Goal: Information Seeking & Learning: Check status

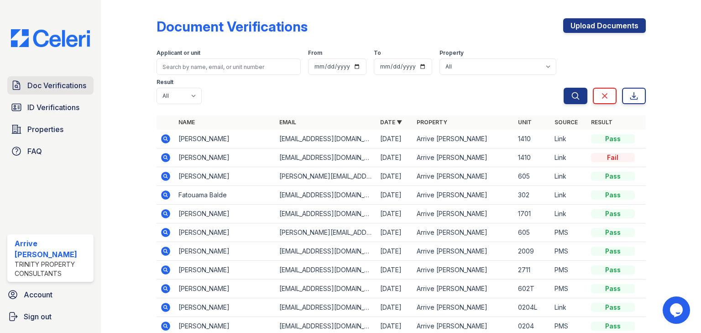
click at [73, 91] on link "Doc Verifications" at bounding box center [50, 85] width 86 height 18
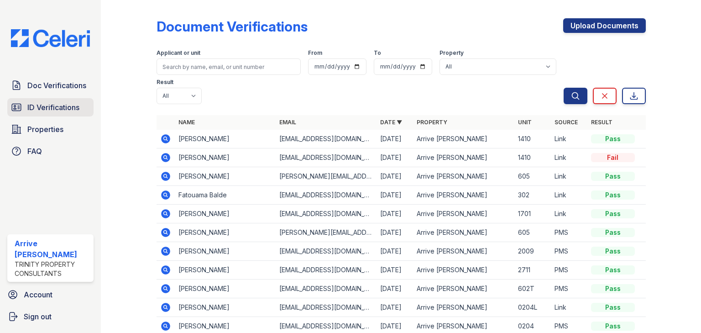
click at [68, 99] on link "ID Verifications" at bounding box center [50, 107] width 86 height 18
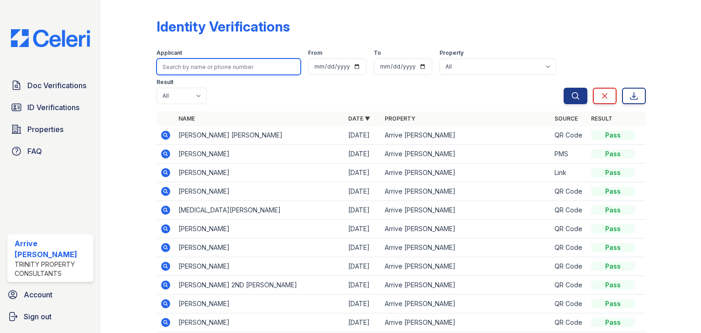
click at [175, 68] on input "search" at bounding box center [228, 66] width 144 height 16
type input "tyshawn"
click at [563, 88] on button "Search" at bounding box center [575, 96] width 24 height 16
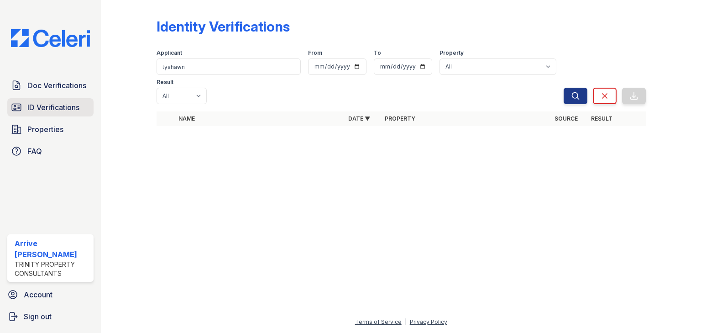
click at [71, 113] on link "ID Verifications" at bounding box center [50, 107] width 86 height 18
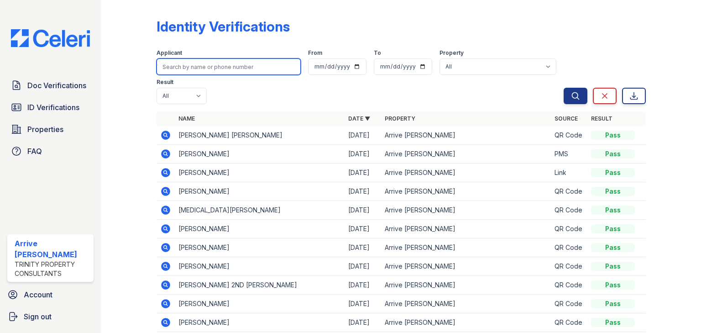
click at [203, 70] on input "search" at bounding box center [228, 66] width 144 height 16
type input "jackson"
click at [563, 88] on button "Search" at bounding box center [575, 96] width 24 height 16
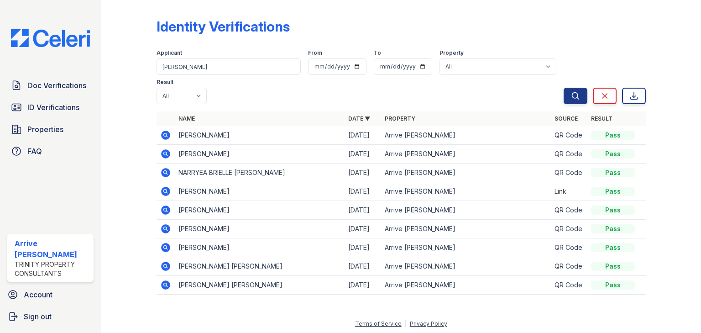
click at [168, 130] on icon at bounding box center [165, 134] width 9 height 9
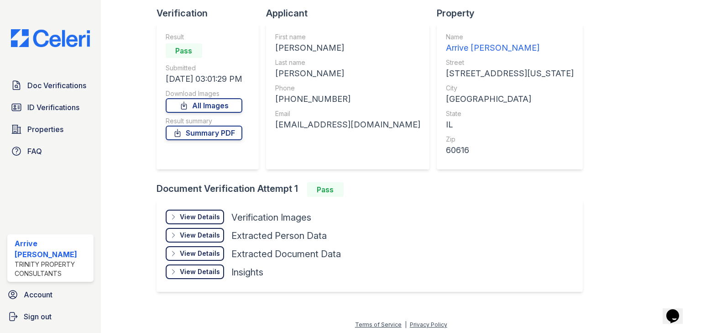
scroll to position [62, 0]
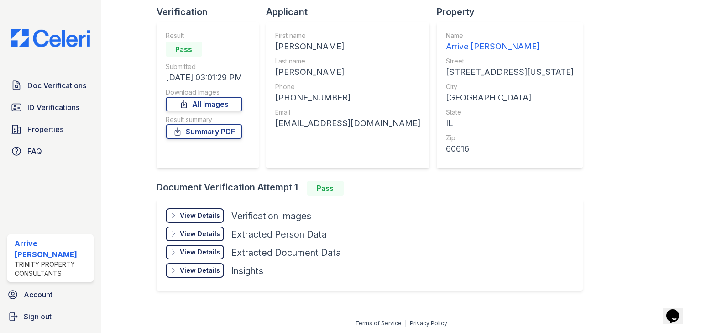
click at [191, 216] on div "View Details" at bounding box center [200, 215] width 40 height 9
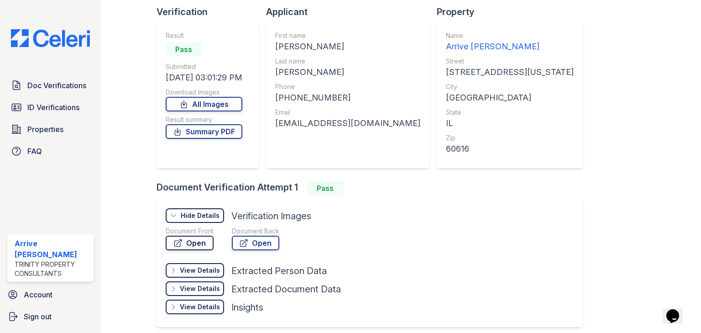
click at [198, 245] on link "Open" at bounding box center [190, 242] width 48 height 15
click at [39, 90] on span "Doc Verifications" at bounding box center [56, 85] width 59 height 11
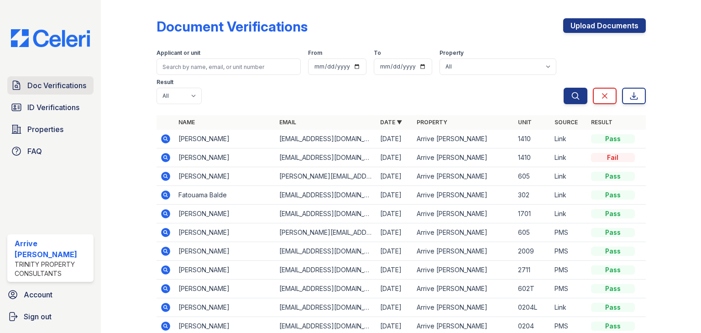
click at [73, 88] on span "Doc Verifications" at bounding box center [56, 85] width 59 height 11
click at [82, 84] on span "Doc Verifications" at bounding box center [56, 85] width 59 height 11
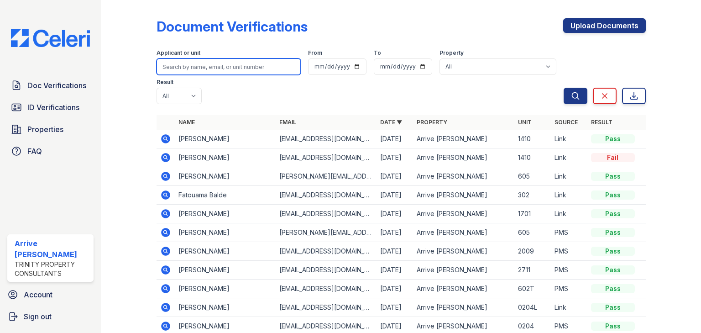
click at [188, 66] on input "search" at bounding box center [228, 66] width 144 height 16
type input "maya"
click at [563, 88] on button "Search" at bounding box center [575, 96] width 24 height 16
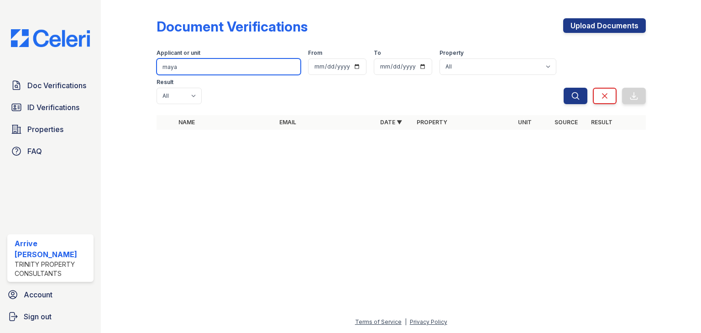
click at [188, 68] on input "maya" at bounding box center [228, 66] width 144 height 16
type input "krystal"
click at [563, 88] on button "Search" at bounding box center [575, 96] width 24 height 16
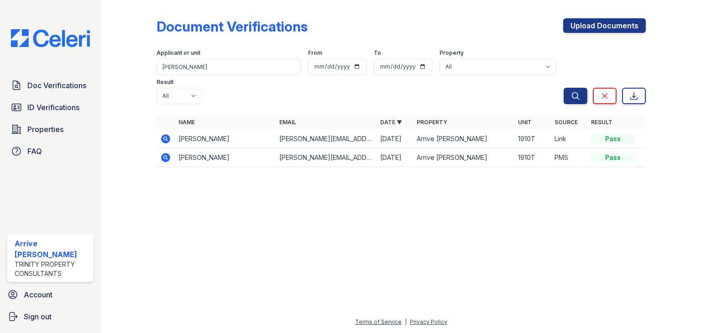
click at [167, 134] on icon at bounding box center [165, 138] width 9 height 9
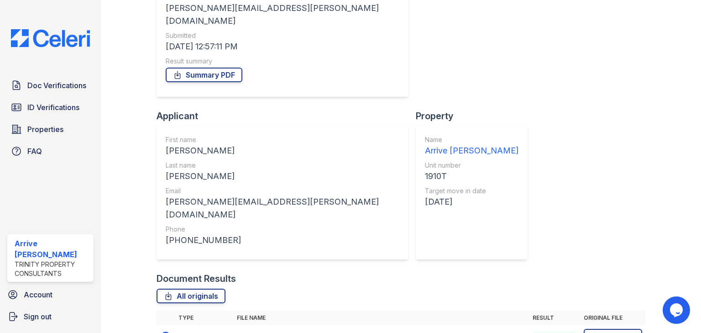
scroll to position [141, 0]
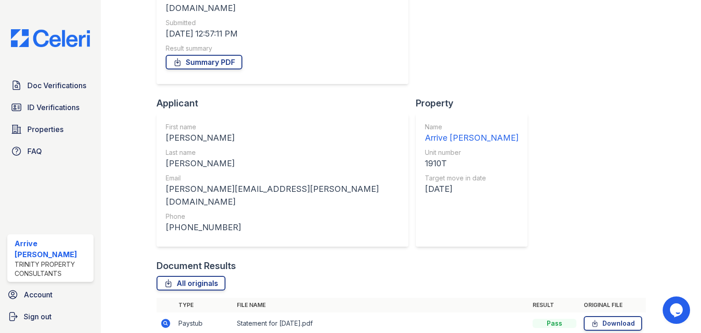
click at [168, 318] on icon at bounding box center [165, 322] width 9 height 9
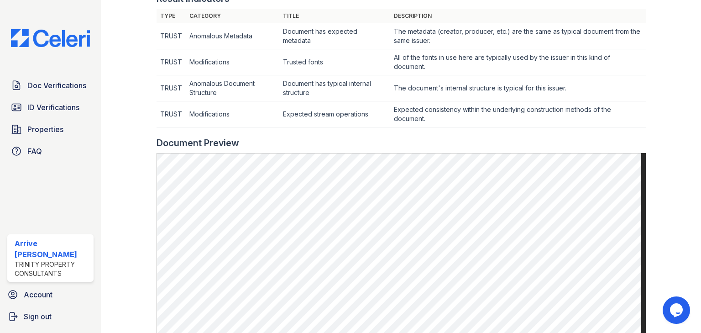
scroll to position [292, 0]
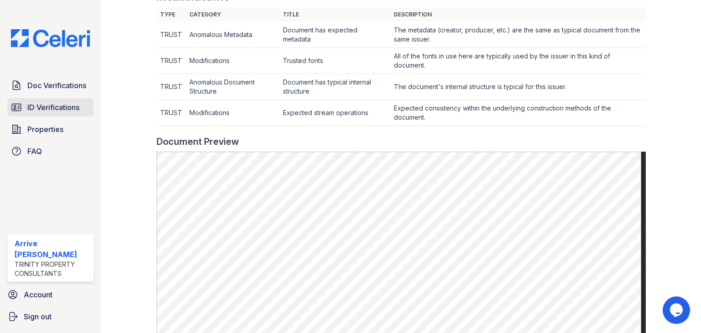
click at [40, 108] on span "ID Verifications" at bounding box center [53, 107] width 52 height 11
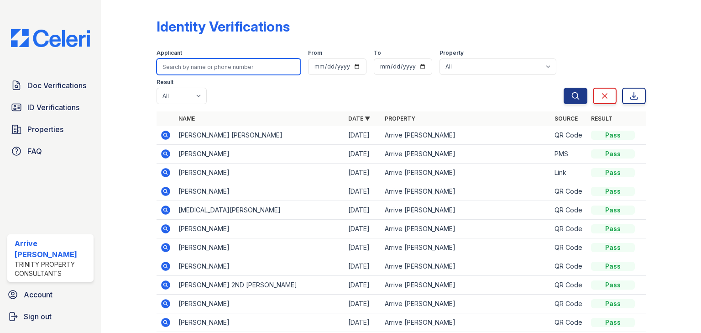
click at [202, 68] on input "search" at bounding box center [228, 66] width 144 height 16
type input "hilel"
click at [563, 88] on button "Search" at bounding box center [575, 96] width 24 height 16
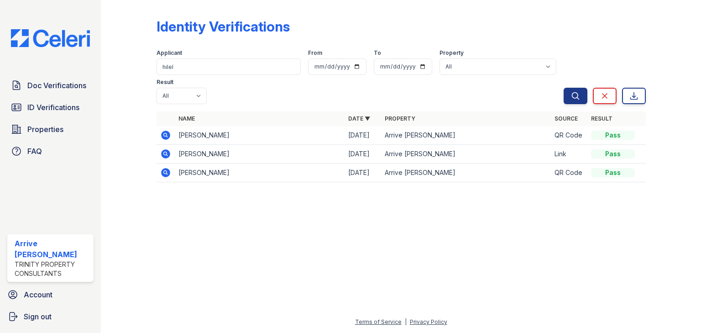
click at [168, 130] on icon at bounding box center [165, 134] width 9 height 9
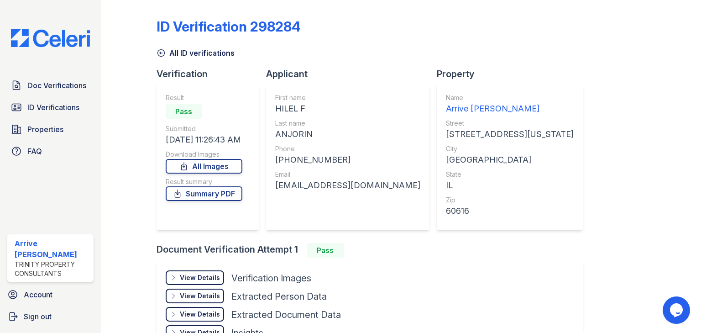
click at [178, 276] on div "View Details Details" at bounding box center [195, 277] width 58 height 15
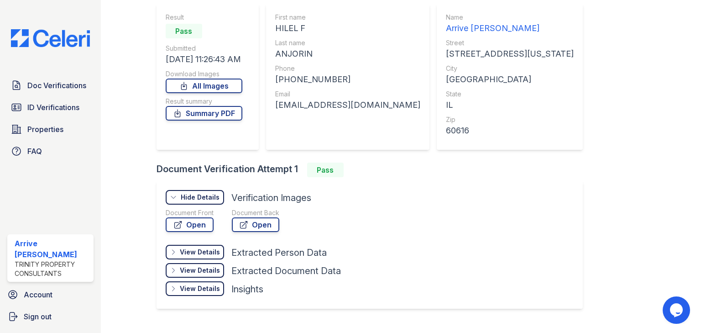
scroll to position [99, 0]
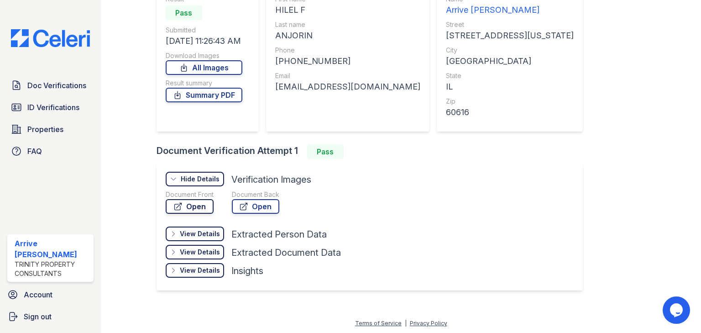
click at [201, 204] on link "Open" at bounding box center [190, 206] width 48 height 15
click at [249, 200] on link "Open" at bounding box center [255, 206] width 47 height 15
